Goal: Task Accomplishment & Management: Use online tool/utility

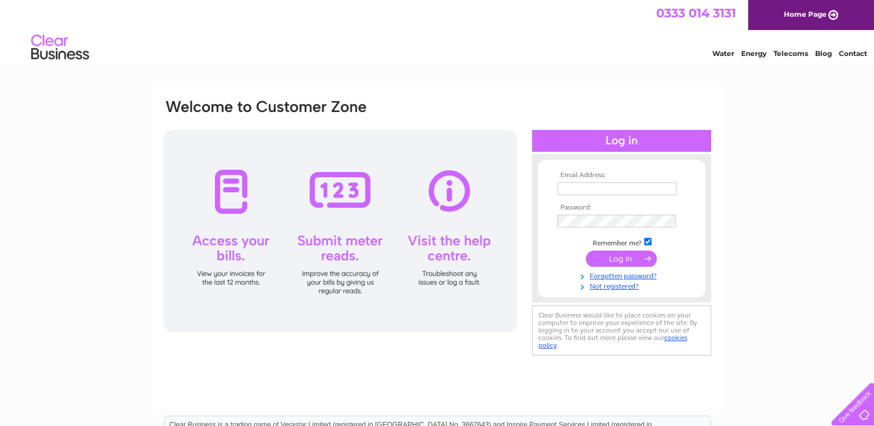
type input "[EMAIL_ADDRESS][PERSON_NAME][DOMAIN_NAME]"
click at [625, 255] on input "submit" at bounding box center [620, 259] width 71 height 16
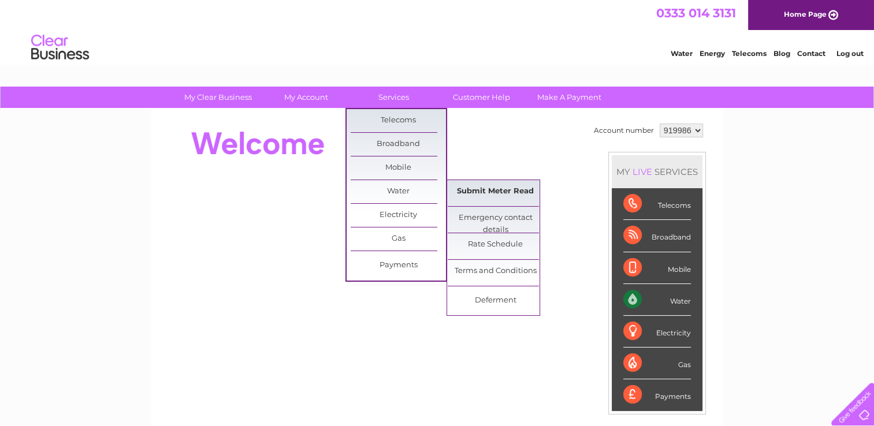
click at [477, 186] on link "Submit Meter Read" at bounding box center [494, 191] width 95 height 23
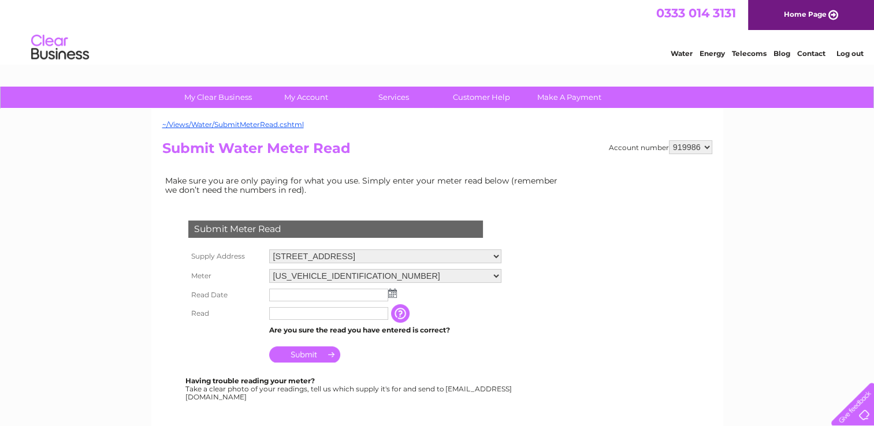
click at [391, 290] on img at bounding box center [392, 293] width 9 height 9
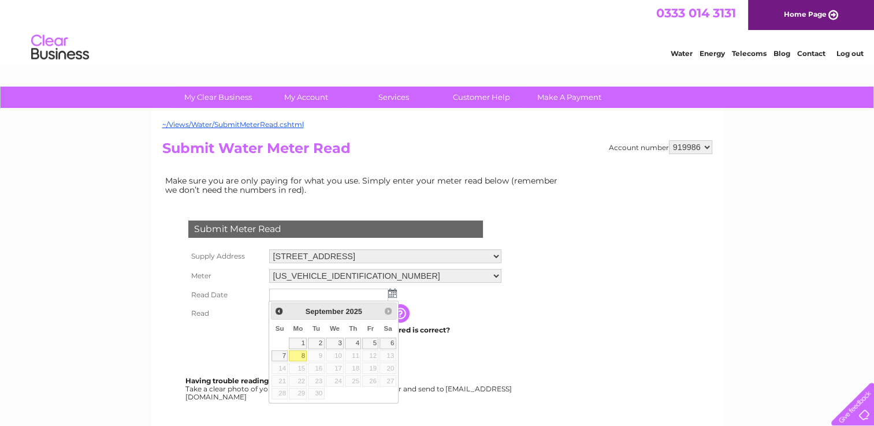
click at [303, 356] on link "8" at bounding box center [298, 356] width 18 height 12
type input "[DATE]"
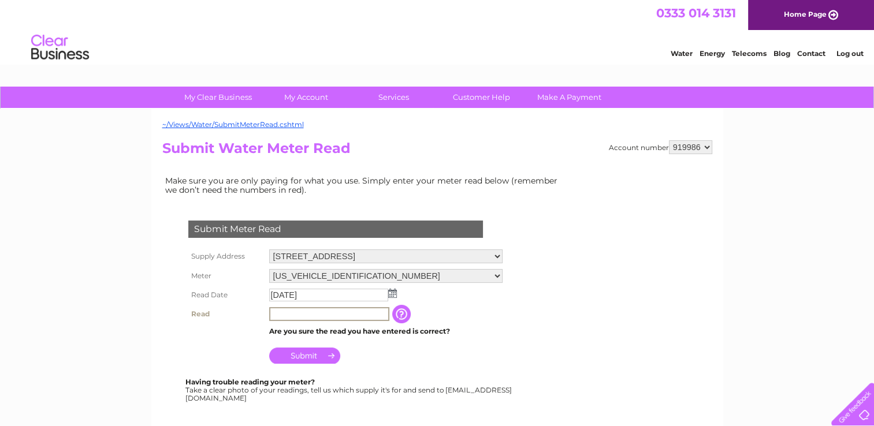
click at [270, 313] on input "text" at bounding box center [329, 314] width 120 height 14
type input "3"
type input "03065"
click at [259, 371] on div "Submit Meter Read Supply Address 21 Blackwoods Crescent, Moodiesburn, Glasgow, …" at bounding box center [337, 305] width 351 height 192
click at [303, 353] on input "Submit" at bounding box center [304, 354] width 71 height 16
